Goal: Check status: Check status

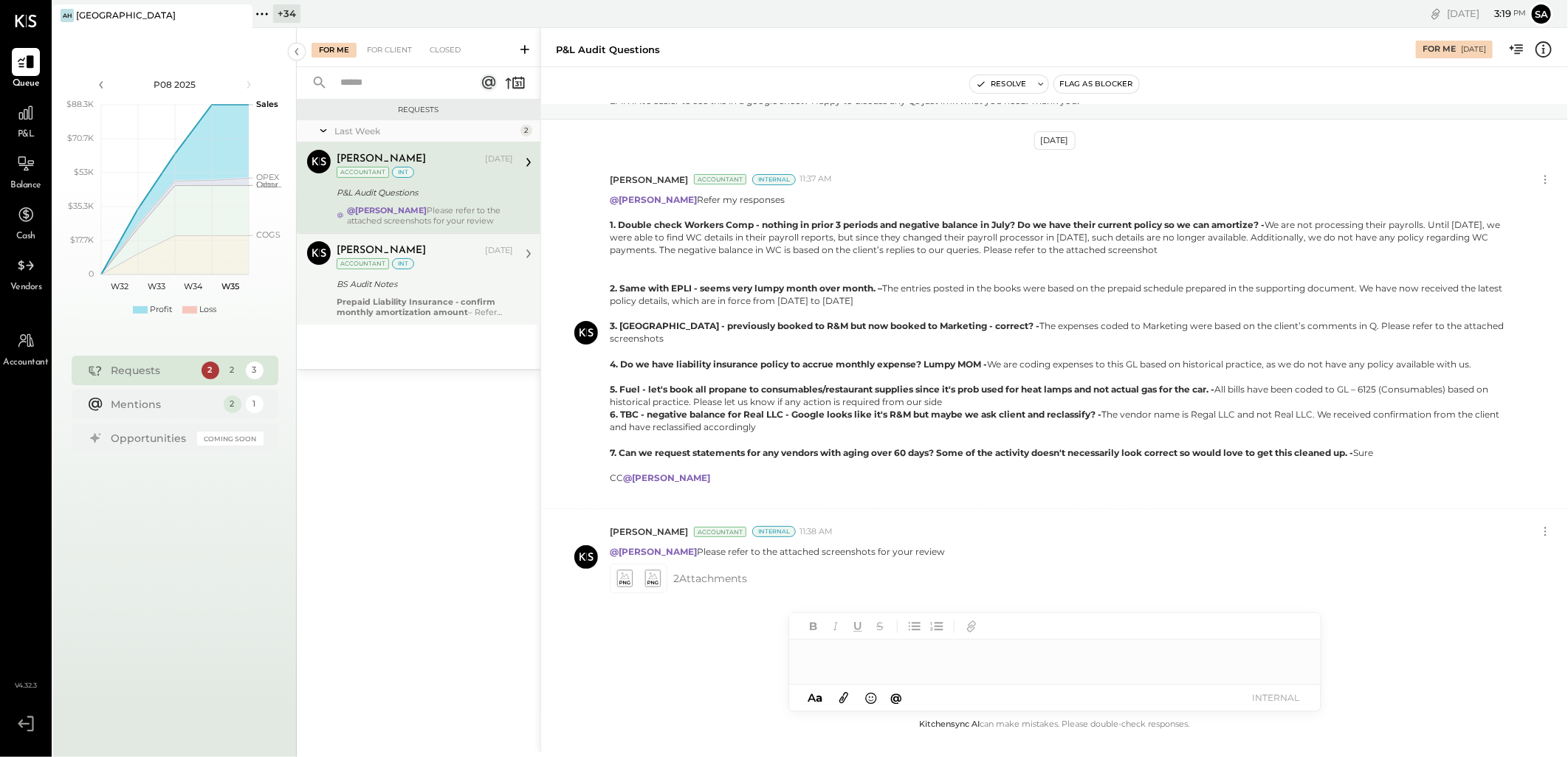
click at [422, 292] on div "BS Audit Notes" at bounding box center [422, 284] width 172 height 17
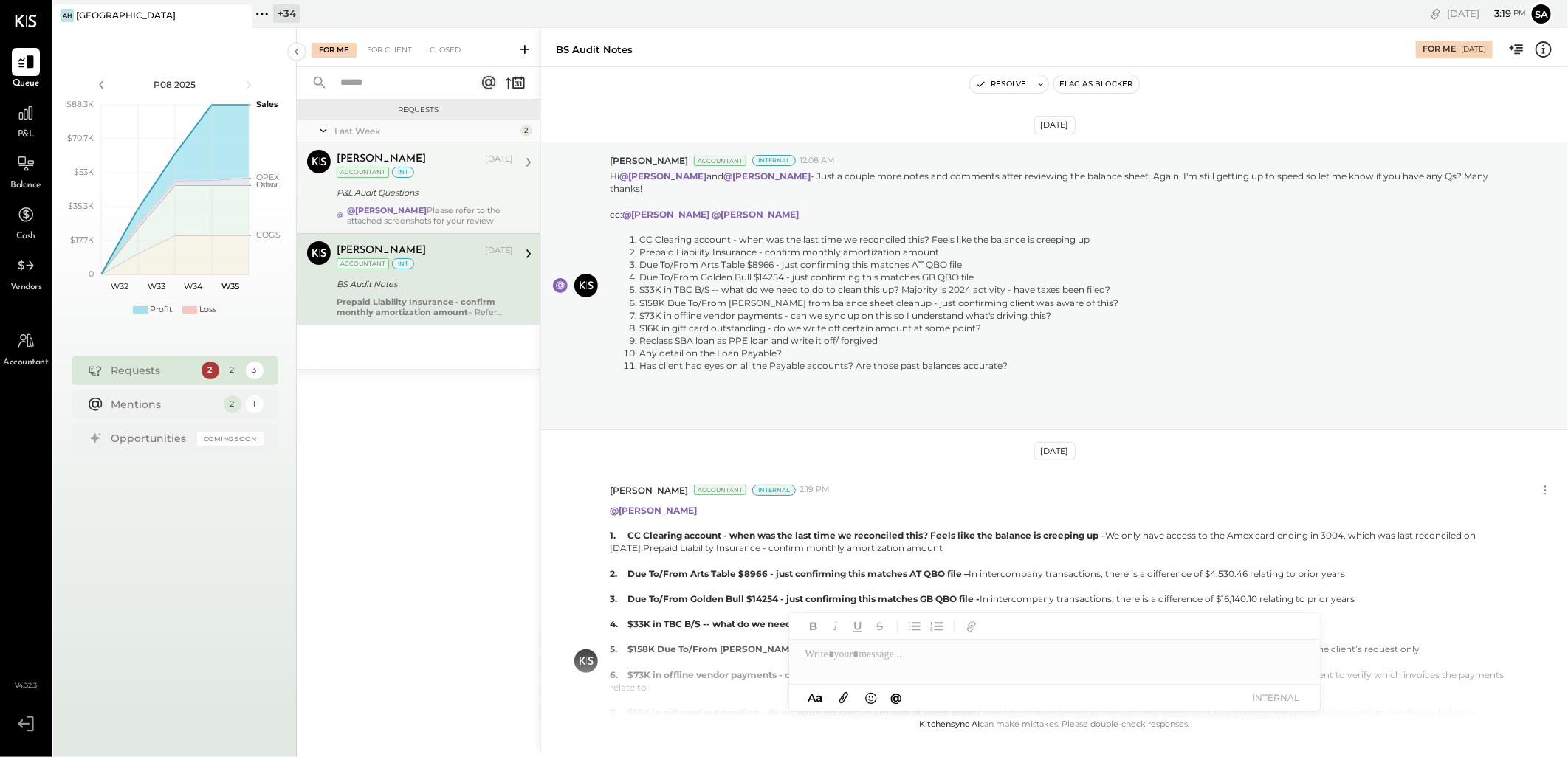
click at [459, 202] on div "[PERSON_NAME] [DATE] Accountant int P&L Audit Questions @[PERSON_NAME] Please r…" at bounding box center [424, 187] width 176 height 76
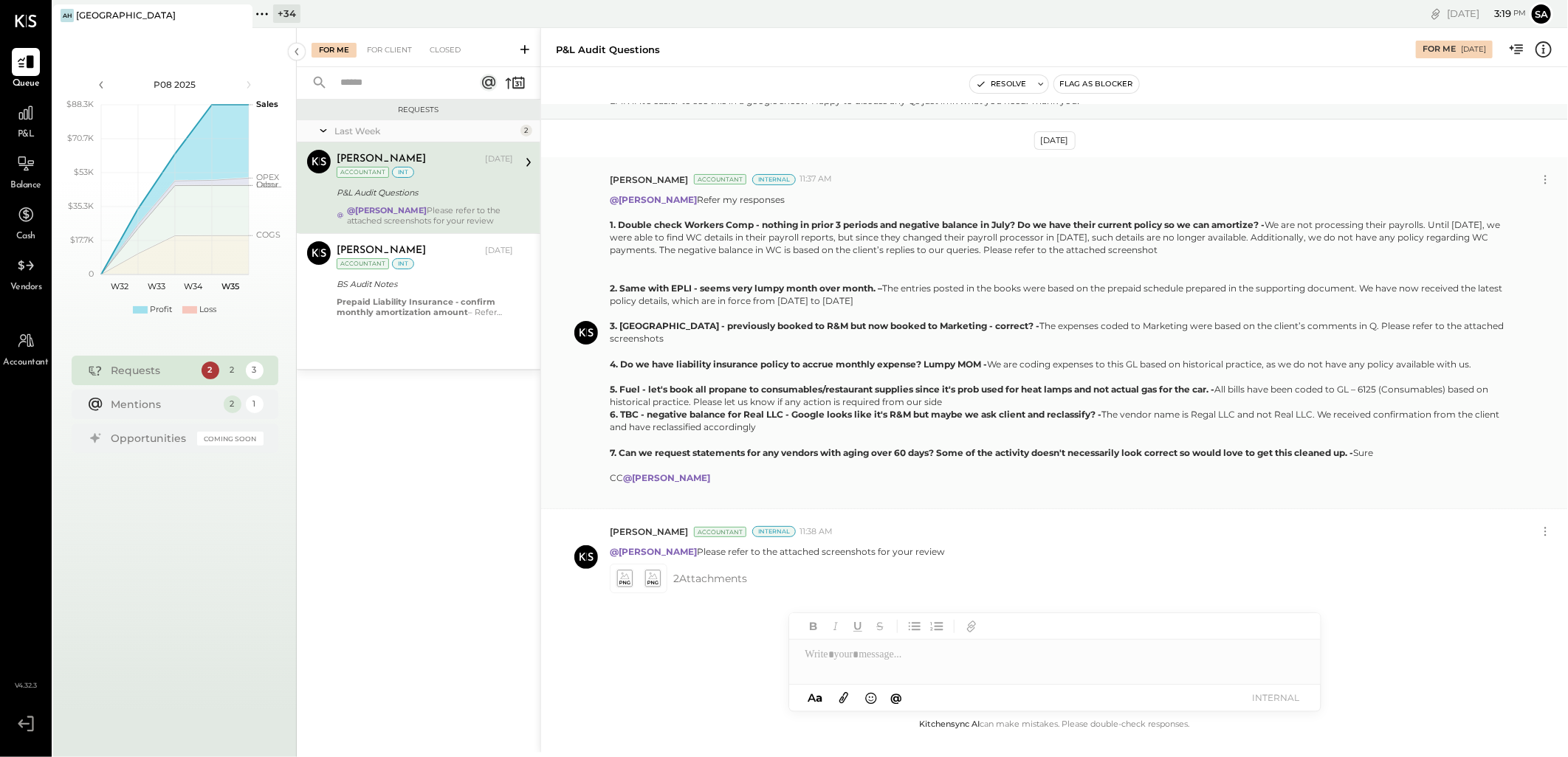
scroll to position [226, 0]
